Goal: Communication & Community: Participate in discussion

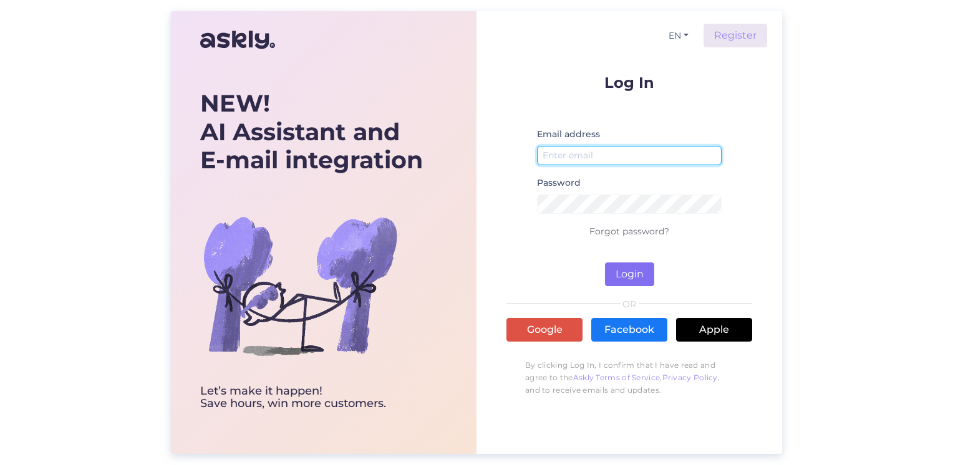
type input "[EMAIL_ADDRESS][PERSON_NAME][DOMAIN_NAME]"
click at [626, 273] on button "Login" at bounding box center [629, 275] width 49 height 24
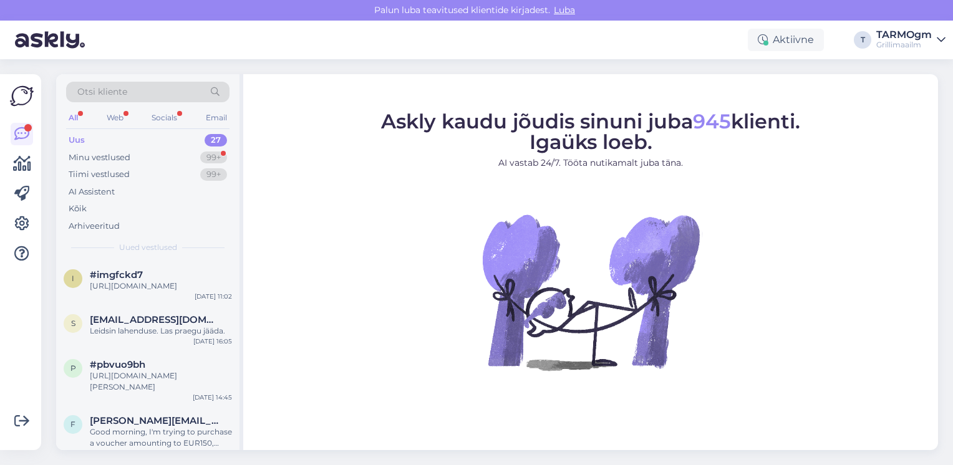
click at [77, 137] on div "Uus" at bounding box center [77, 140] width 16 height 12
click at [104, 156] on div "Minu vestlused" at bounding box center [100, 158] width 62 height 12
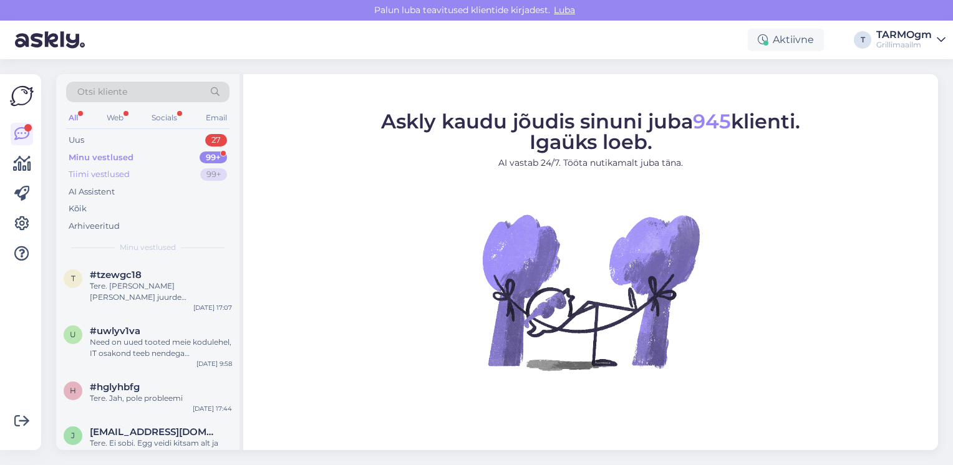
click at [115, 172] on div "Tiimi vestlused" at bounding box center [99, 174] width 61 height 12
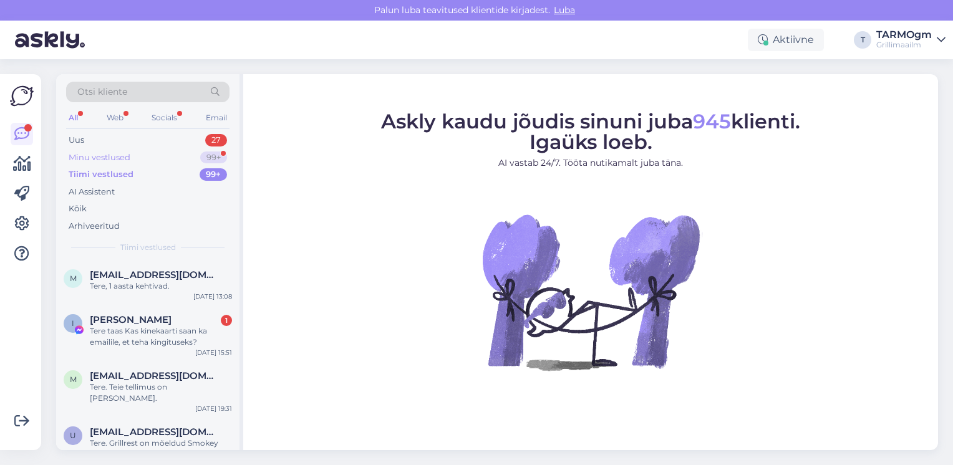
click at [110, 157] on div "Minu vestlused" at bounding box center [100, 158] width 62 height 12
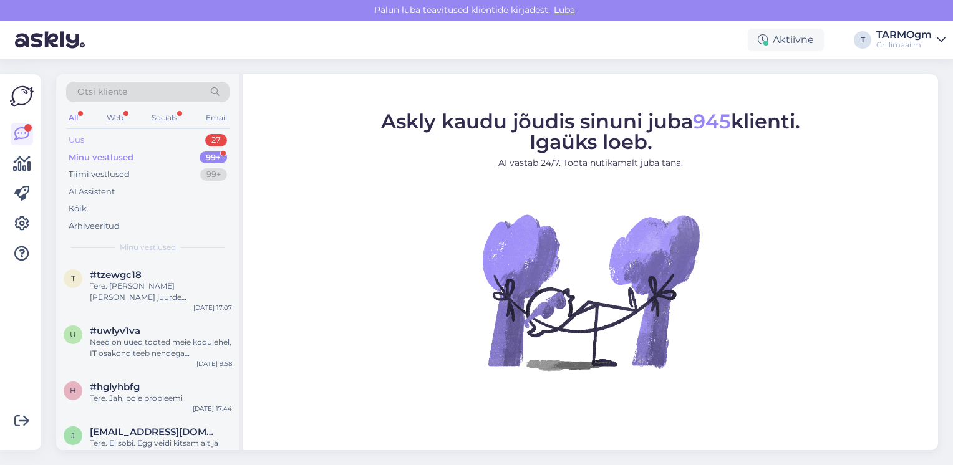
click at [88, 139] on div "Uus 27" at bounding box center [147, 140] width 163 height 17
